Goal: Task Accomplishment & Management: Manage account settings

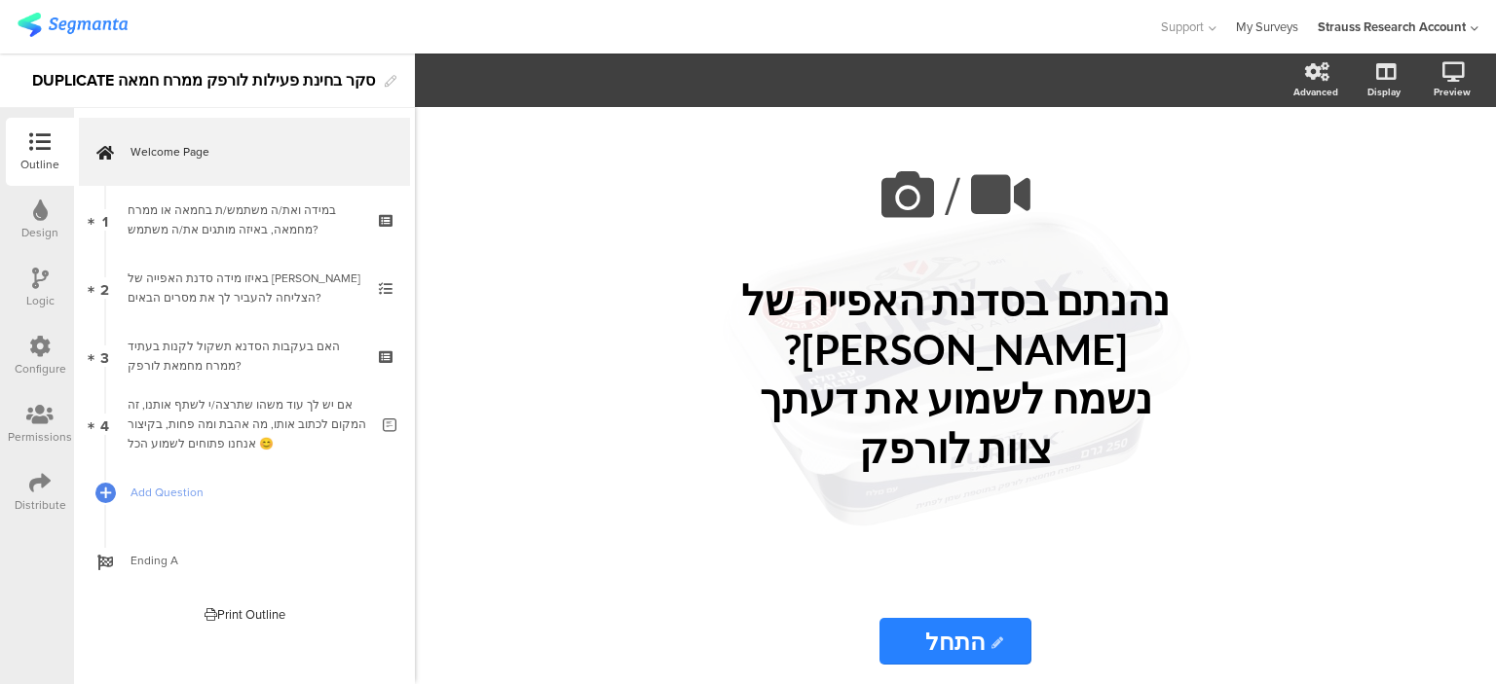
click at [1265, 19] on link "My Surveys" at bounding box center [1267, 27] width 62 height 54
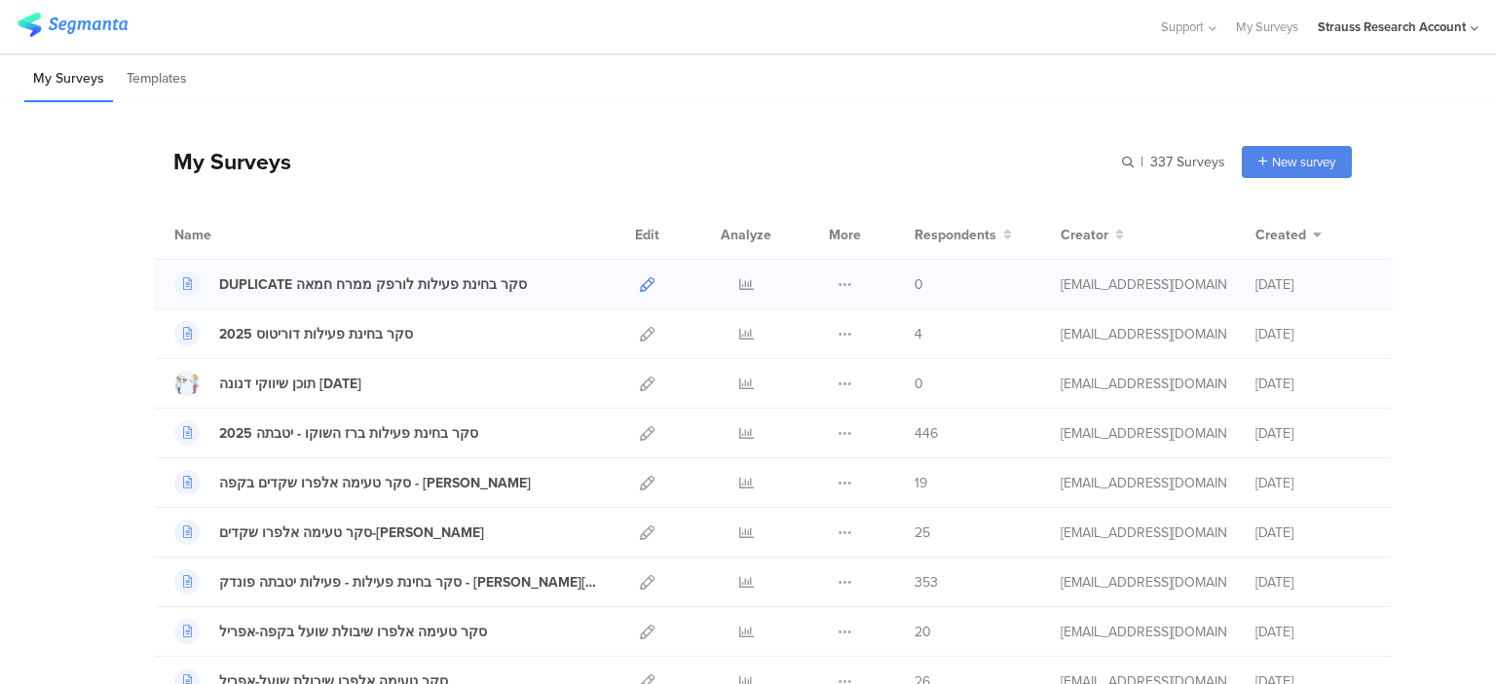
click at [640, 282] on icon at bounding box center [647, 284] width 15 height 15
click at [183, 282] on icon at bounding box center [187, 284] width 9 height 12
click at [837, 283] on icon at bounding box center [844, 284] width 15 height 15
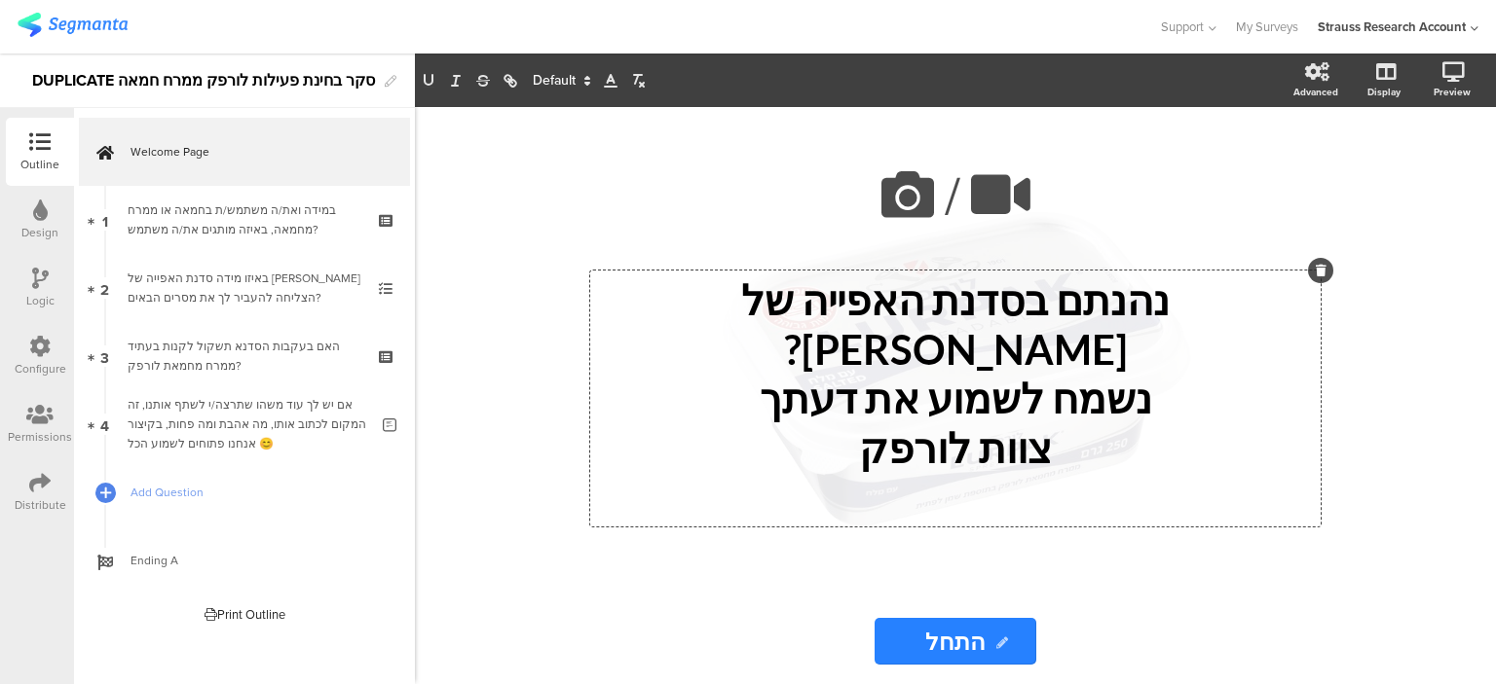
click at [1046, 327] on div "נהנתם בסדנת האפייה של לורפק? נשמח לשמוע את דעתך צוות לורפק נהנתם בסדנת האפייה ש…" at bounding box center [955, 399] width 730 height 256
click at [1046, 327] on p "נהנתם בסדנת האפייה של לורפק?" at bounding box center [955, 325] width 721 height 98
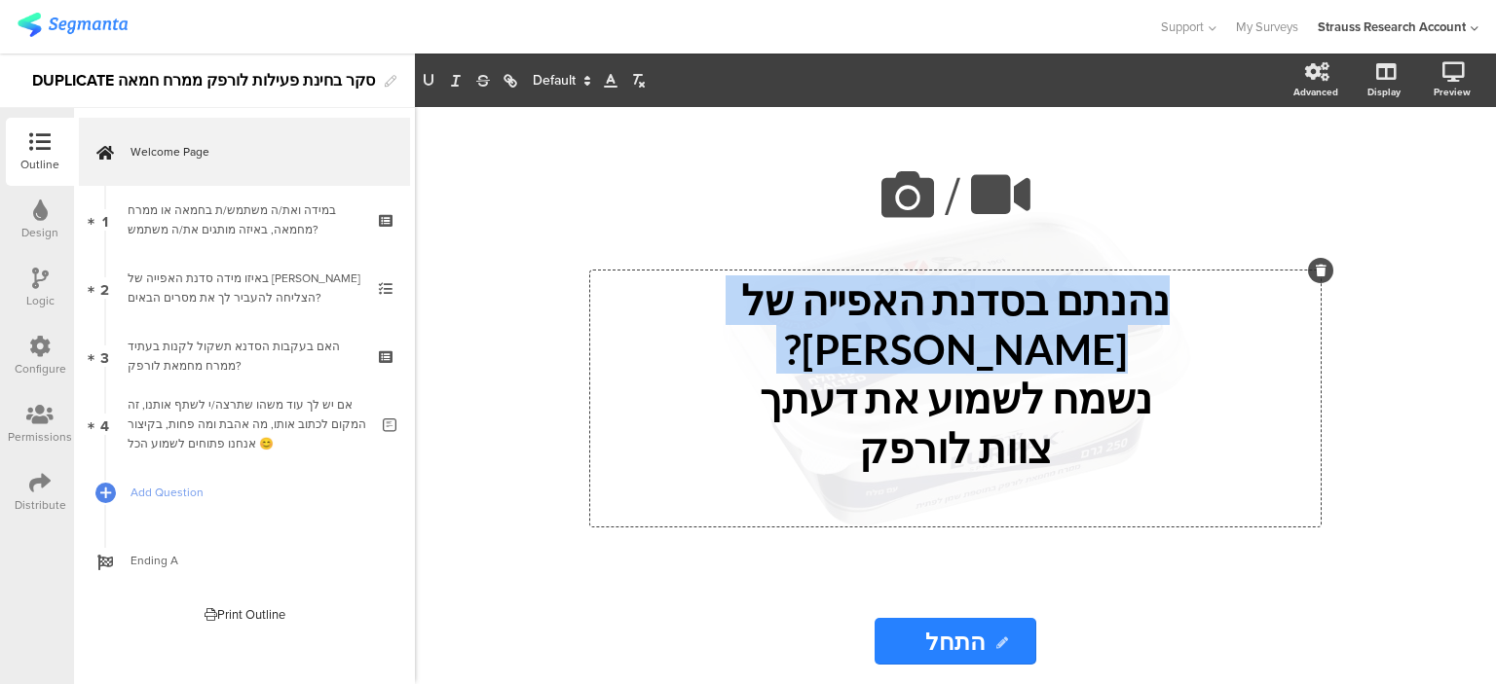
click at [1046, 327] on p "נהנתם בסדנת האפייה של לורפק?" at bounding box center [955, 325] width 721 height 98
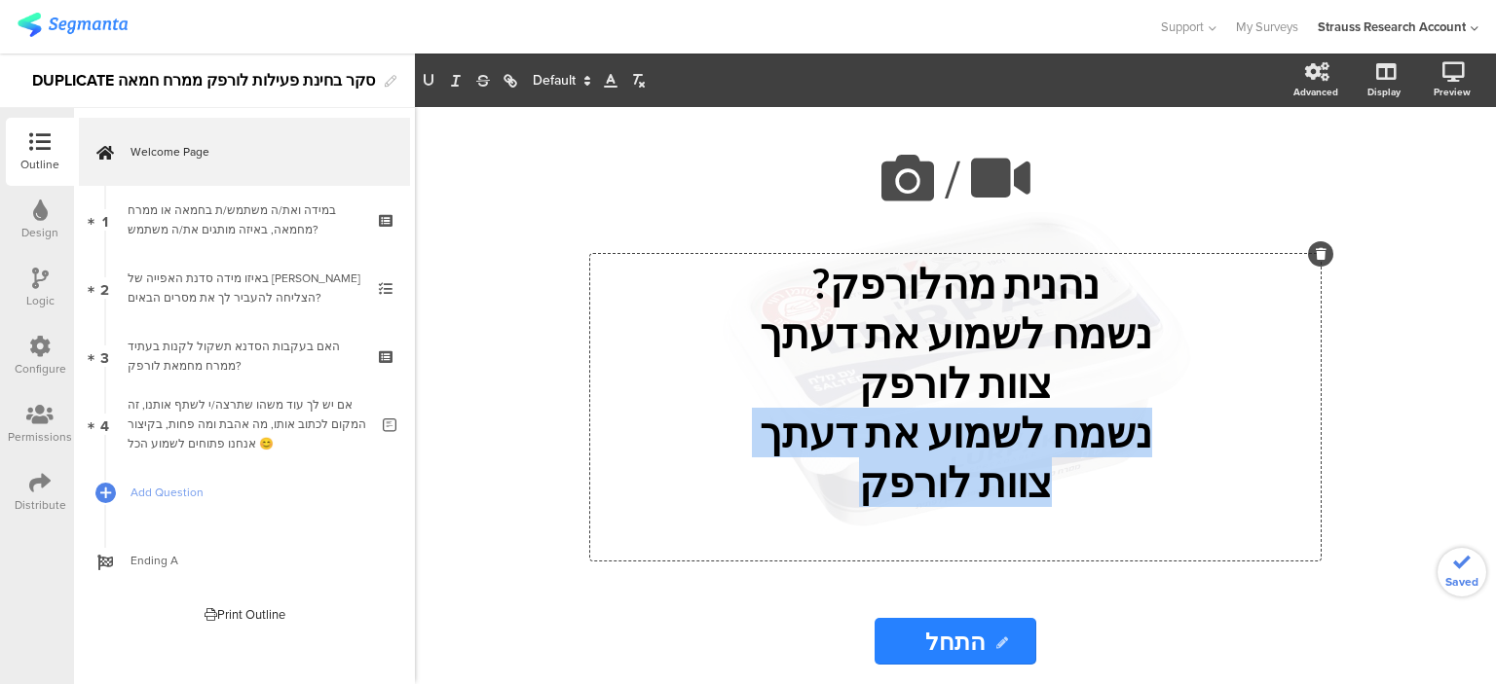
drag, startPoint x: 1139, startPoint y: 440, endPoint x: 869, endPoint y: 502, distance: 276.8
click at [869, 502] on div "נהנית מהלורפק? נשמח לשמוע את דעתך צוות לורפק נשמח לשמוע את דעתך צוות לורפק" at bounding box center [955, 407] width 721 height 297
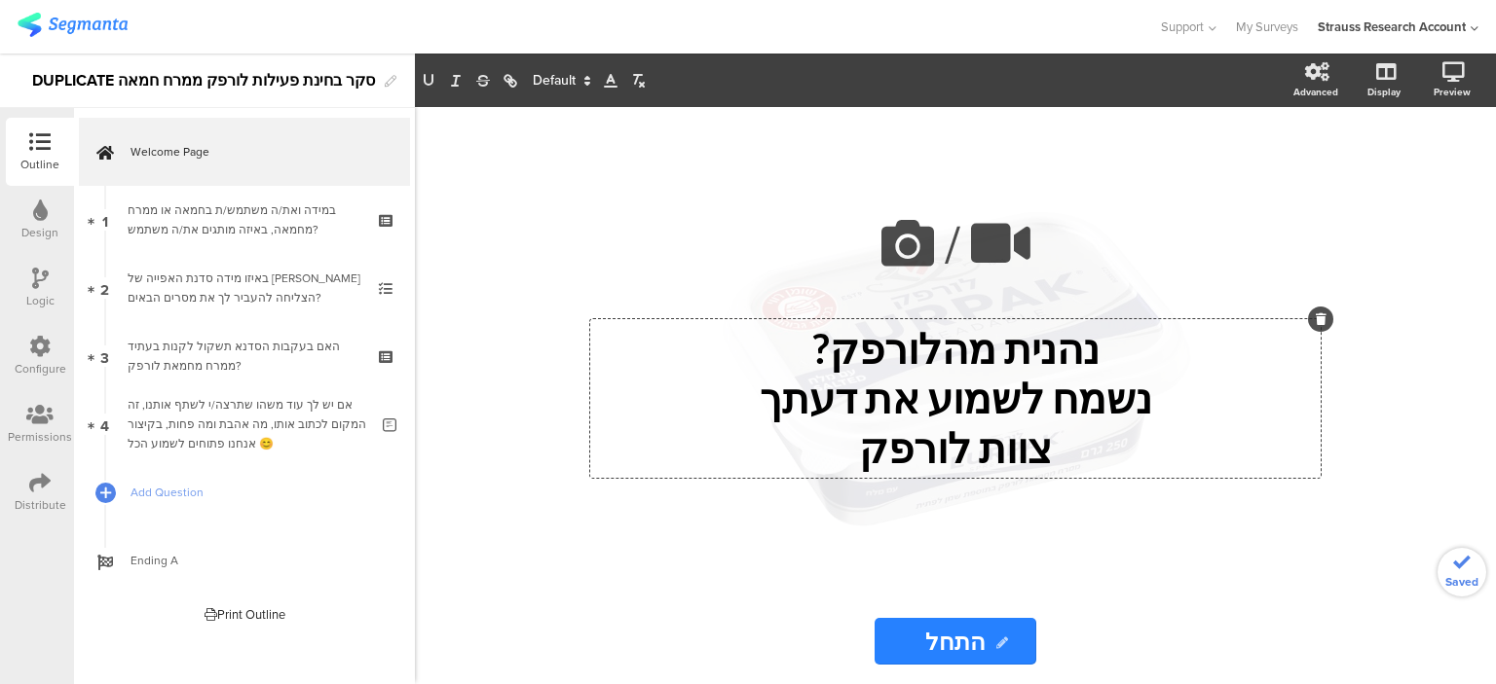
drag, startPoint x: 1365, startPoint y: 548, endPoint x: 1364, endPoint y: 558, distance: 9.8
click at [1365, 547] on div "/ נהנית מהלורפק? נשמח לשמוע את דעתך צוות לורפק נהנית מהלורפק? נשמח לשמוע את דעת…" at bounding box center [955, 395] width 1081 height 577
click at [385, 85] on icon at bounding box center [391, 82] width 12 height 12
click at [85, 77] on div "DUPLICATE סקר בחינת פעילות לורפק ממרח חמאה" at bounding box center [203, 80] width 343 height 31
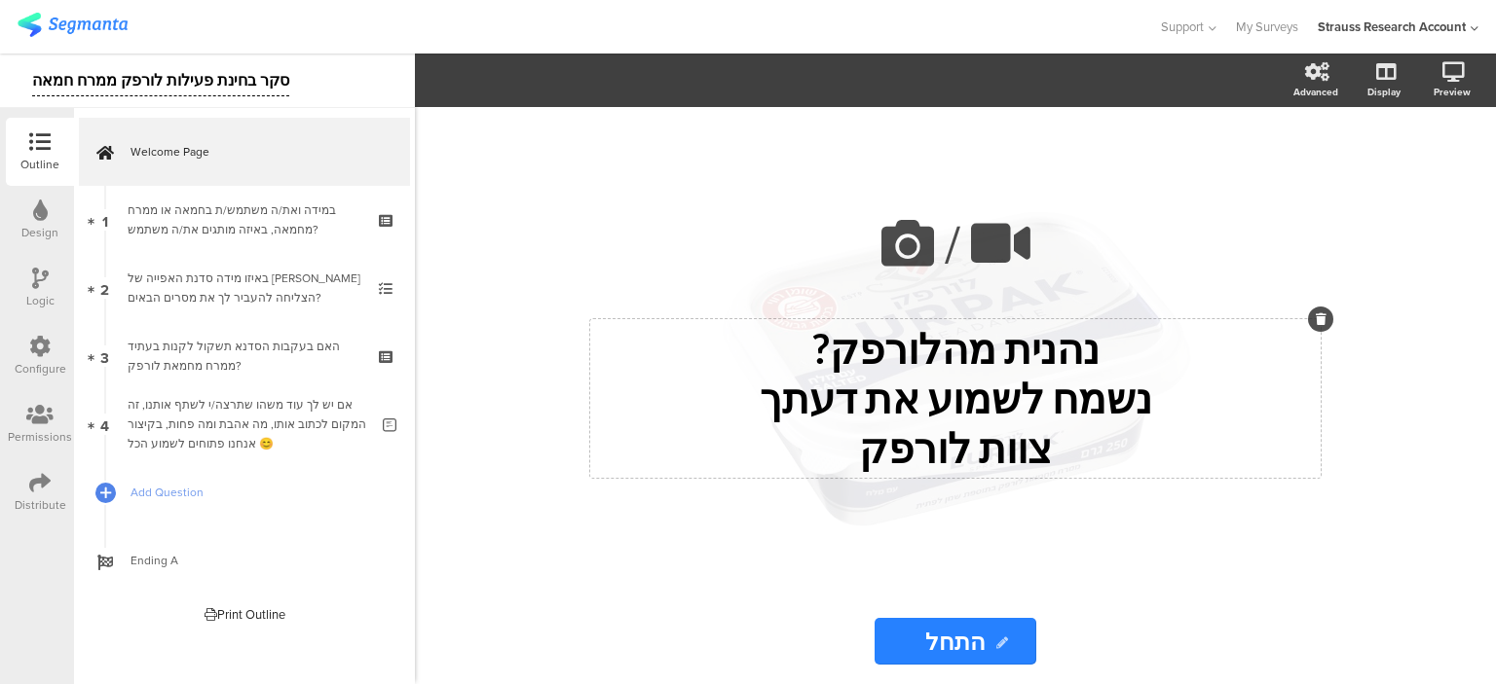
click at [234, 23] on div at bounding box center [579, 27] width 1123 height 32
